Goal: Task Accomplishment & Management: Manage account settings

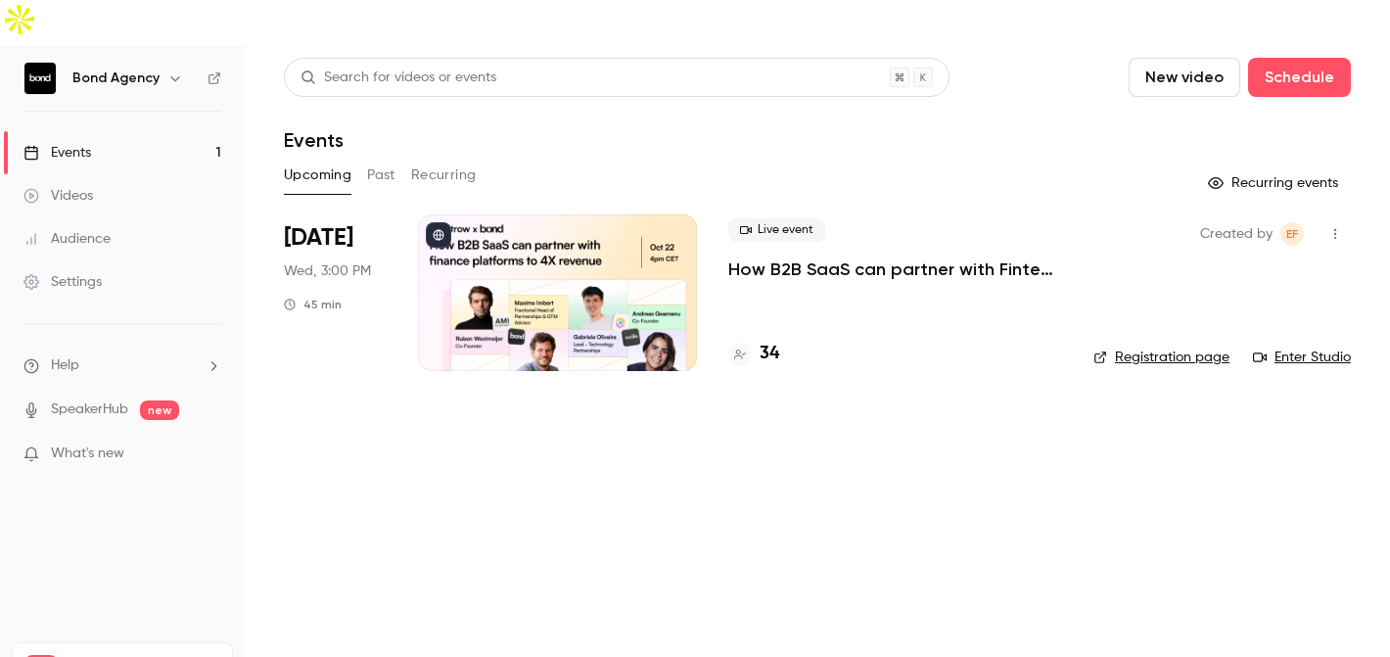
click at [502, 219] on div at bounding box center [557, 292] width 279 height 157
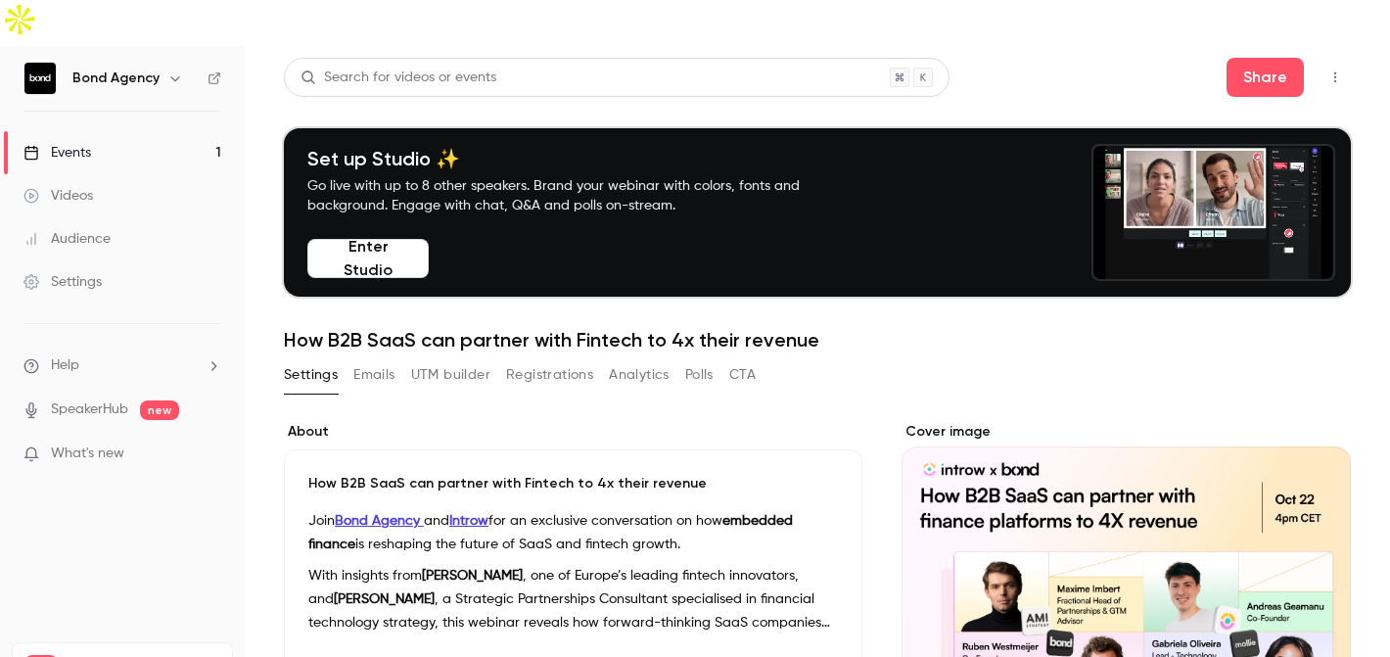
click at [559, 359] on button "Registrations" at bounding box center [549, 374] width 87 height 31
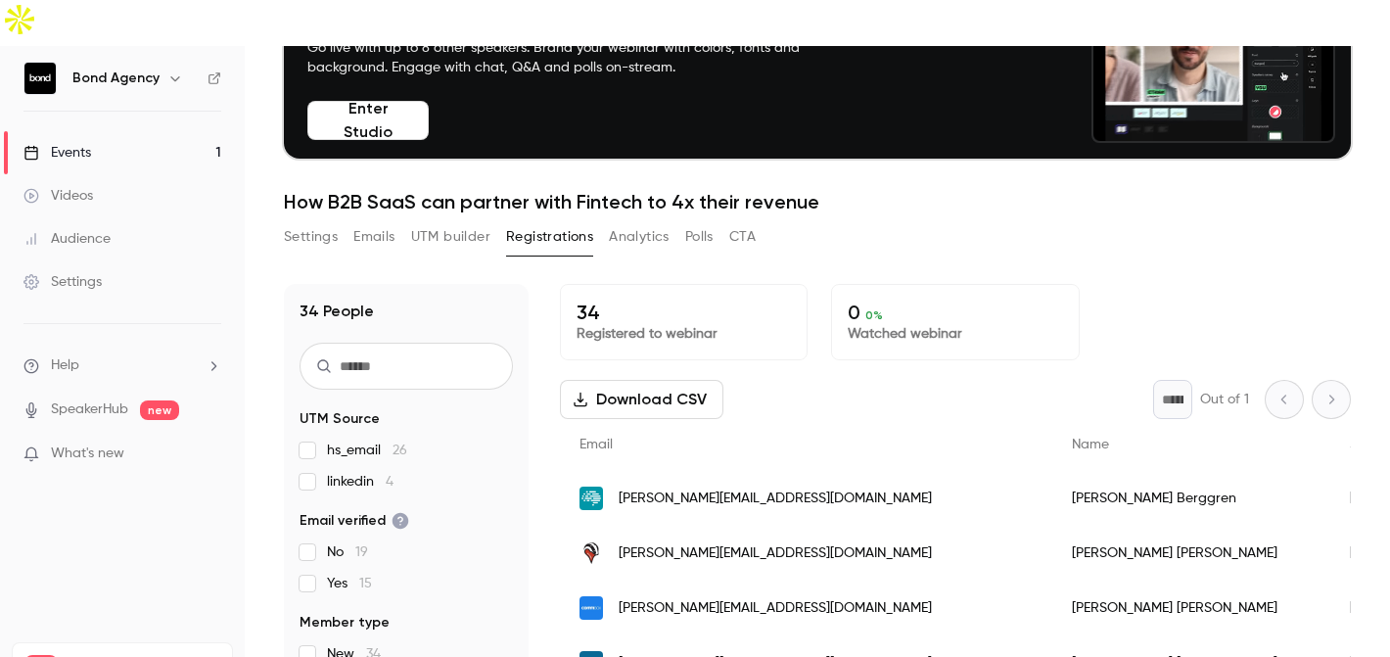
click at [452, 221] on button "UTM builder" at bounding box center [450, 236] width 79 height 31
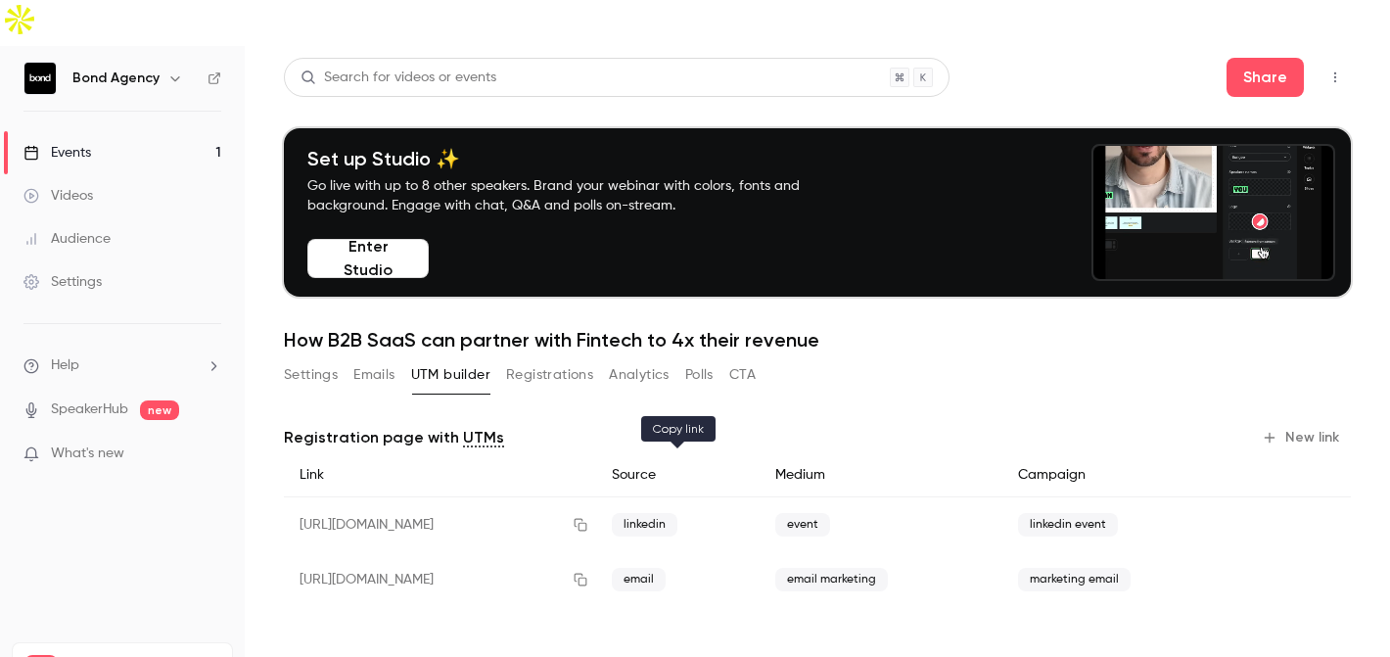
click at [588, 518] on icon "button" at bounding box center [581, 525] width 16 height 14
